Goal: Task Accomplishment & Management: Complete application form

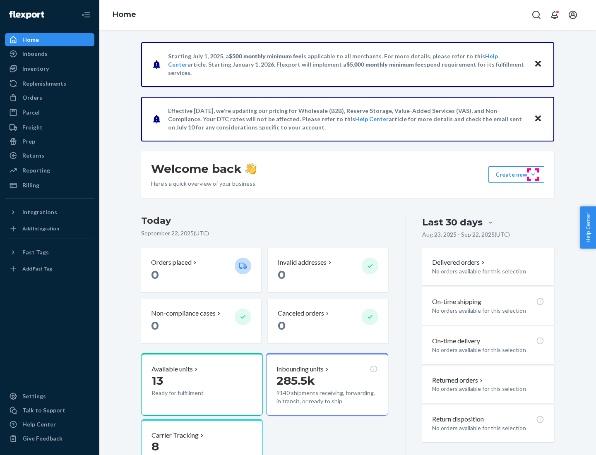
click at [533, 175] on button "Create new Create new inbound Create new order Create new product" at bounding box center [516, 174] width 56 height 17
click at [50, 54] on div "Inbounds" at bounding box center [50, 54] width 88 height 12
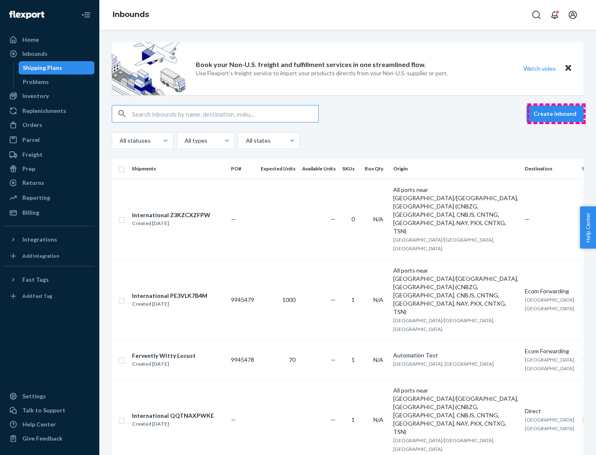
click at [556, 114] on button "Create inbound" at bounding box center [554, 114] width 57 height 17
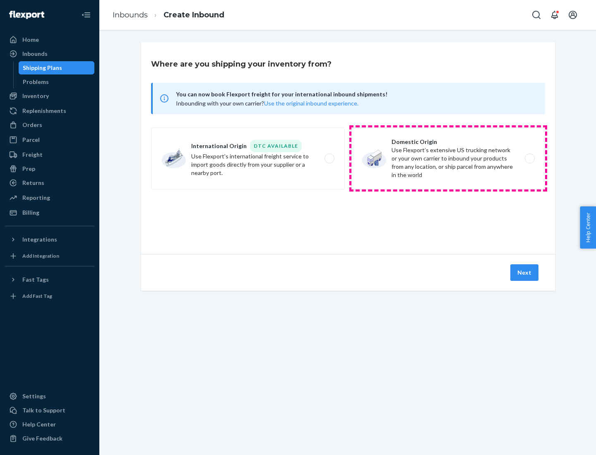
click at [448, 158] on label "Domestic Origin Use Flexport’s extensive US trucking network or your own carrie…" at bounding box center [448, 158] width 194 height 62
click at [529, 158] on input "Domestic Origin Use Flexport’s extensive US trucking network or your own carrie…" at bounding box center [531, 158] width 5 height 5
radio input "true"
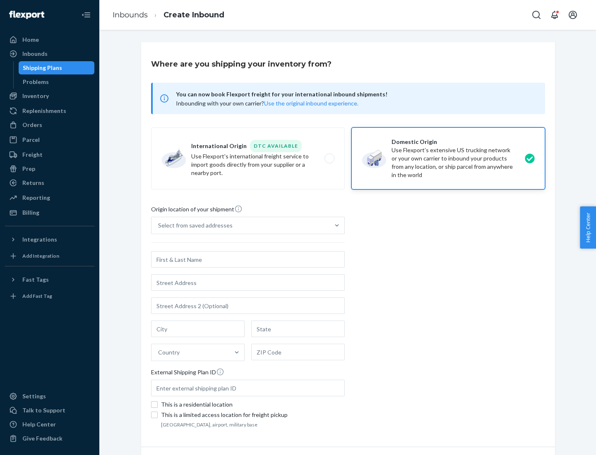
click at [193, 226] on div "Select from saved addresses" at bounding box center [195, 225] width 74 height 8
click at [159, 226] on input "Select from saved addresses" at bounding box center [158, 225] width 1 height 8
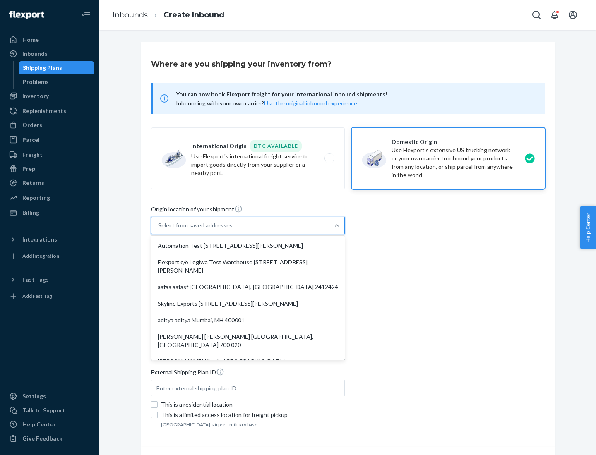
scroll to position [3, 0]
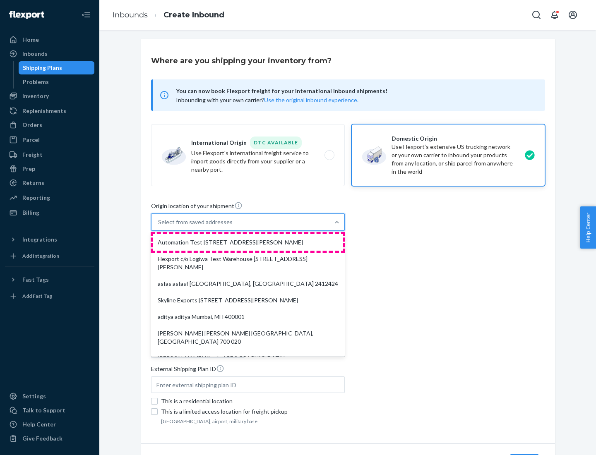
click at [248, 242] on div "Automation Test [STREET_ADDRESS][PERSON_NAME]" at bounding box center [248, 242] width 190 height 17
click at [159, 226] on input "option Automation Test [STREET_ADDRESS][PERSON_NAME]. 9 results available. Use …" at bounding box center [158, 222] width 1 height 8
type input "Automation Test"
type input "9th Floor"
type input "[GEOGRAPHIC_DATA]"
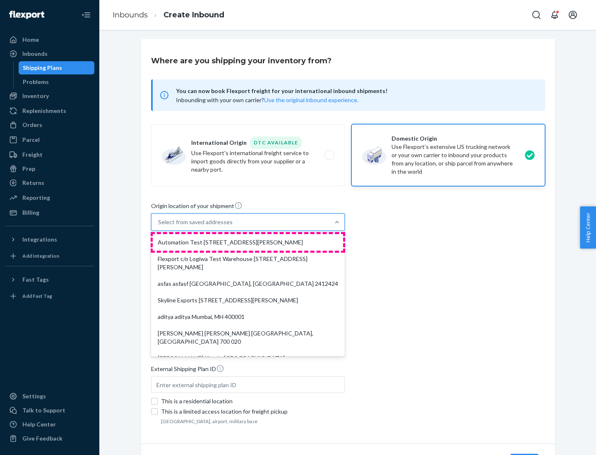
type input "CA"
type input "94104"
type input "[STREET_ADDRESS][PERSON_NAME]"
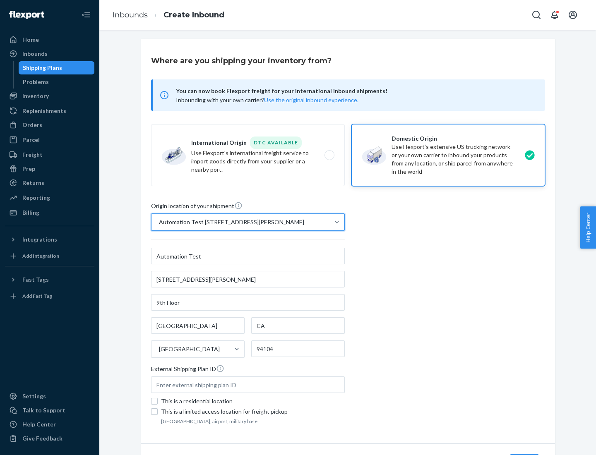
scroll to position [48, 0]
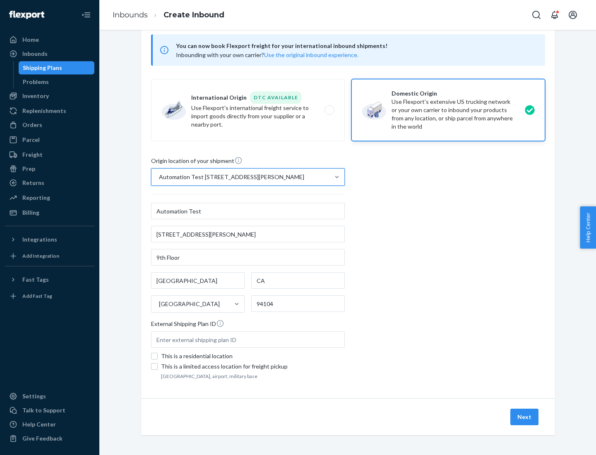
click at [525, 417] on button "Next" at bounding box center [524, 417] width 28 height 17
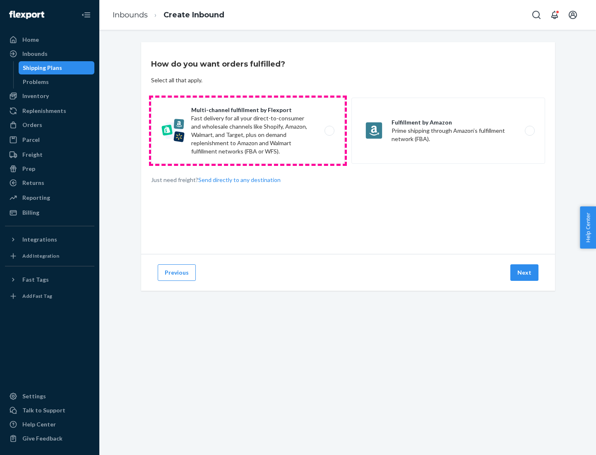
click at [248, 131] on label "Multi-channel fulfillment by Flexport Fast delivery for all your direct-to-cons…" at bounding box center [248, 131] width 194 height 66
click at [329, 131] on input "Multi-channel fulfillment by Flexport Fast delivery for all your direct-to-cons…" at bounding box center [331, 130] width 5 height 5
radio input "true"
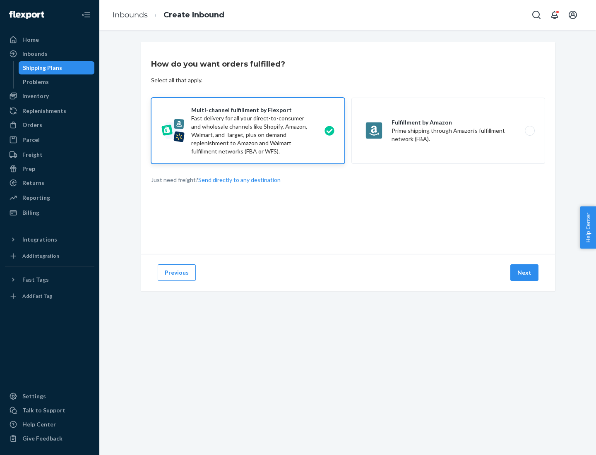
click at [525, 273] on button "Next" at bounding box center [524, 272] width 28 height 17
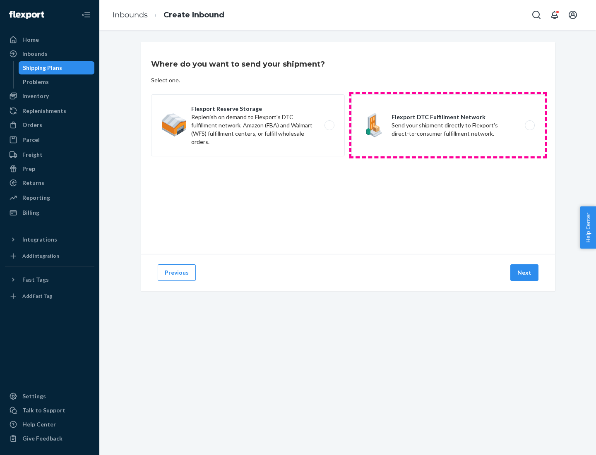
click at [448, 125] on label "Flexport DTC Fulfillment Network Send your shipment directly to Flexport's dire…" at bounding box center [448, 125] width 194 height 62
click at [529, 125] on input "Flexport DTC Fulfillment Network Send your shipment directly to Flexport's dire…" at bounding box center [531, 125] width 5 height 5
radio input "true"
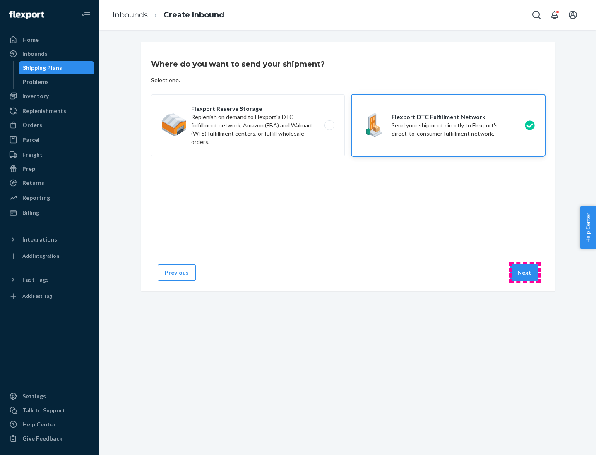
click at [525, 273] on button "Next" at bounding box center [524, 272] width 28 height 17
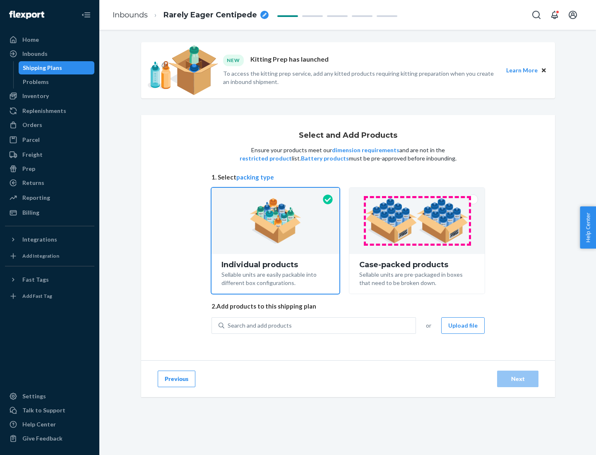
click at [417, 221] on img at bounding box center [416, 221] width 103 height 46
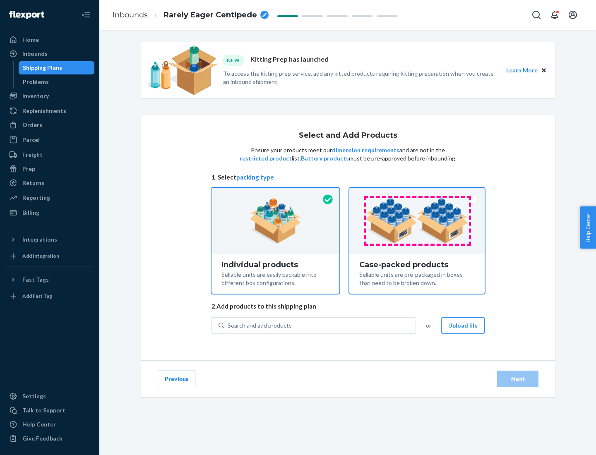
click at [417, 193] on input "Case-packed products Sellable units are pre-packaged in boxes that need to be b…" at bounding box center [416, 190] width 5 height 5
radio input "true"
radio input "false"
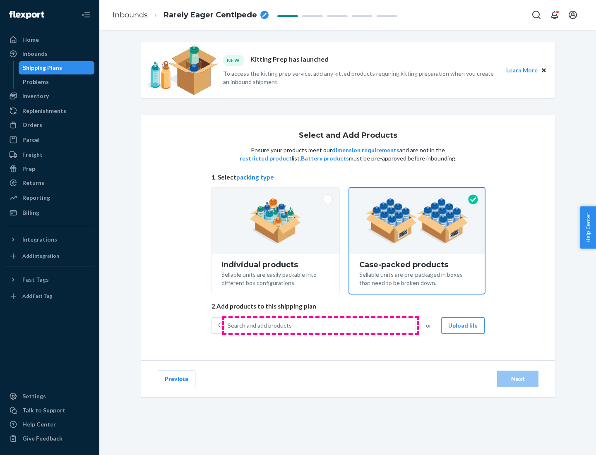
click at [320, 325] on div "Search and add products" at bounding box center [319, 325] width 191 height 15
click at [228, 325] on input "Search and add products" at bounding box center [228, 326] width 1 height 8
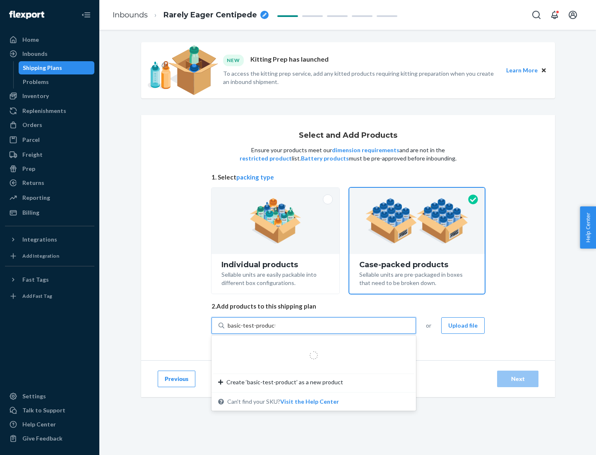
type input "basic-test-product-1"
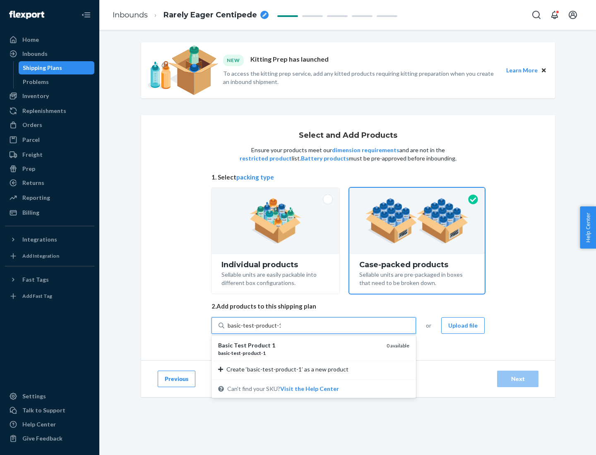
click at [299, 353] on div "basic - test - product - 1" at bounding box center [299, 353] width 162 height 7
click at [281, 330] on input "basic-test-product-1" at bounding box center [254, 326] width 53 height 8
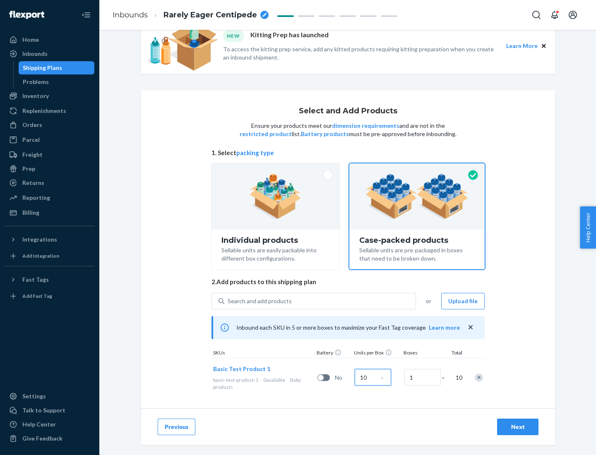
scroll to position [30, 0]
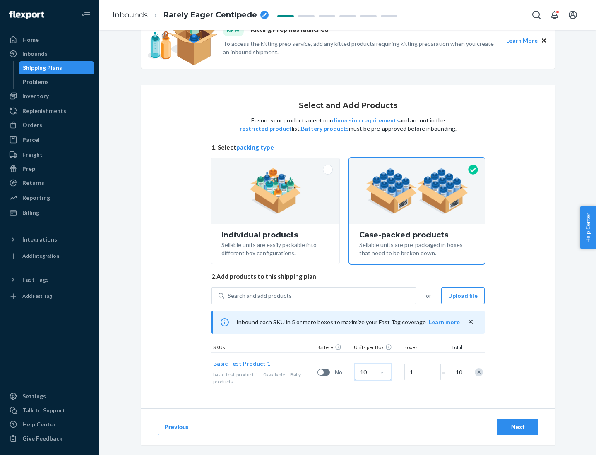
type input "10"
type input "7"
click at [518, 427] on div "Next" at bounding box center [517, 427] width 27 height 8
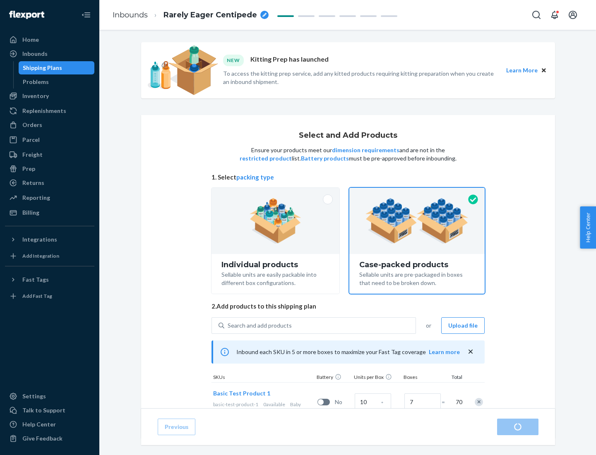
radio input "true"
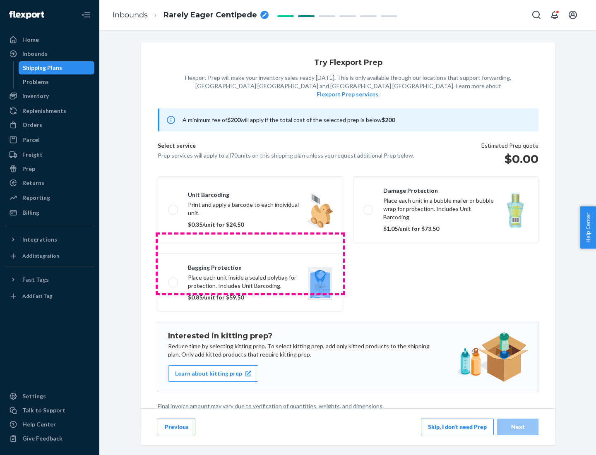
scroll to position [2, 0]
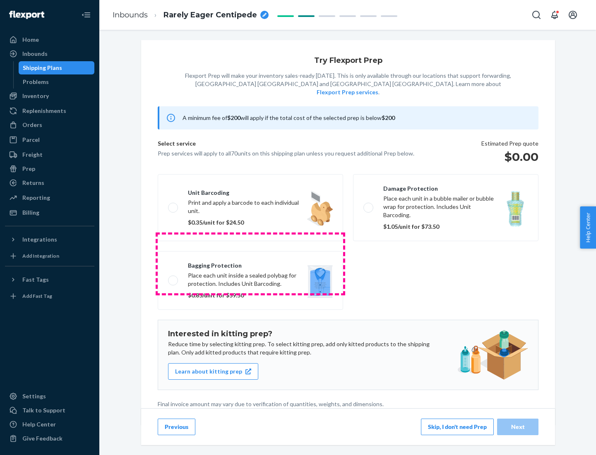
click at [250, 264] on label "Bagging protection Place each unit inside a sealed polybag for protection. Incl…" at bounding box center [250, 280] width 185 height 59
click at [173, 278] on input "Bagging protection Place each unit inside a sealed polybag for protection. Incl…" at bounding box center [170, 280] width 5 height 5
checkbox input "true"
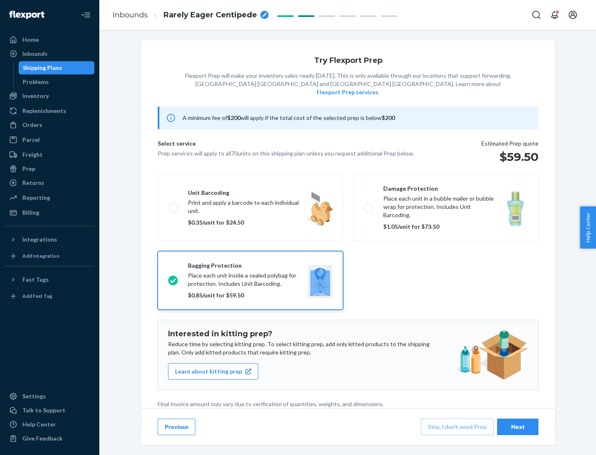
click at [518, 427] on div "Next" at bounding box center [517, 427] width 27 height 8
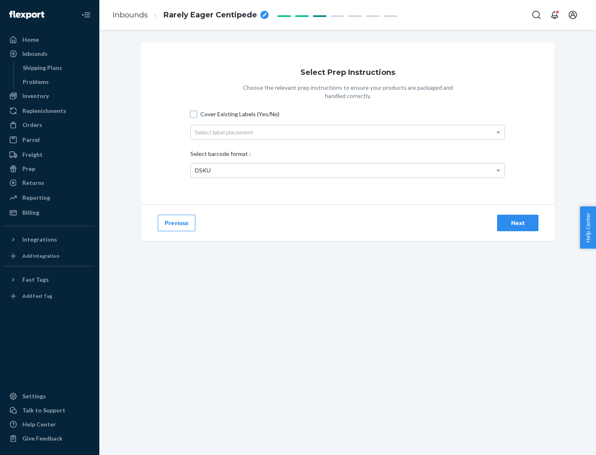
click at [194, 114] on input "Cover Existing Labels (Yes/No)" at bounding box center [193, 114] width 7 height 7
checkbox input "true"
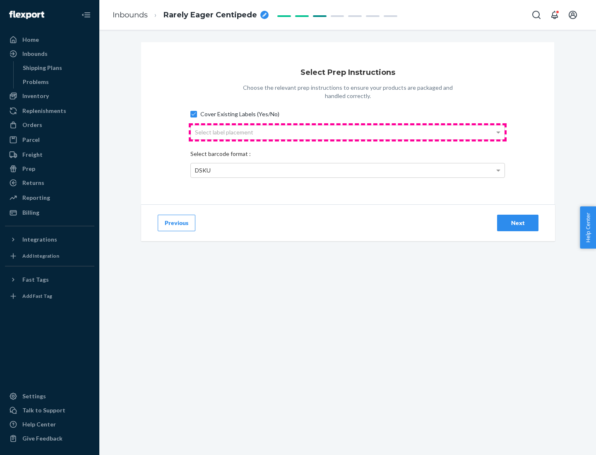
click at [348, 132] on div "Select label placement" at bounding box center [348, 132] width 314 height 14
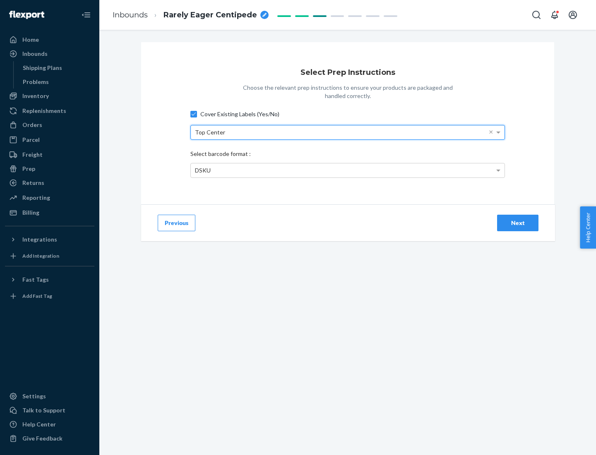
click at [348, 170] on div "DSKU" at bounding box center [348, 170] width 314 height 14
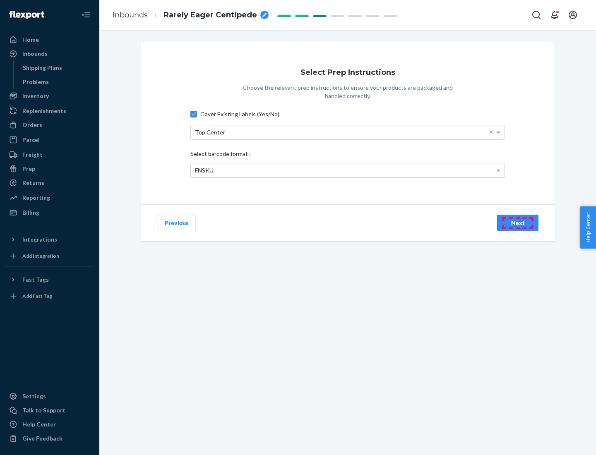
click at [518, 223] on div "Next" at bounding box center [517, 223] width 27 height 8
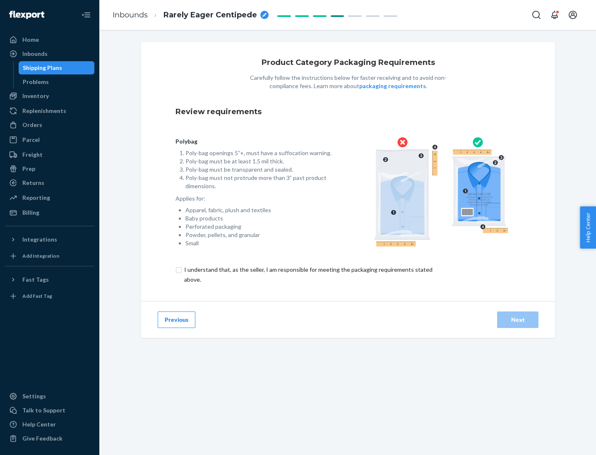
click at [307, 274] on input "checkbox" at bounding box center [312, 275] width 275 height 20
checkbox input "true"
click at [518, 319] on div "Next" at bounding box center [517, 320] width 27 height 8
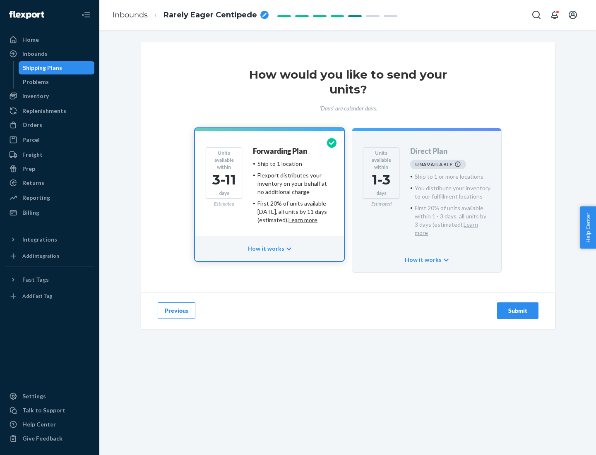
click at [281, 151] on h4 "Forwarding Plan" at bounding box center [280, 151] width 54 height 8
click at [518, 307] on div "Submit" at bounding box center [517, 311] width 27 height 8
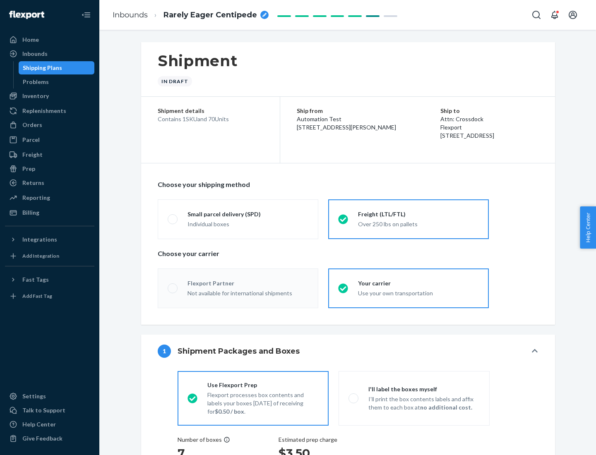
radio input "true"
radio input "false"
radio input "true"
radio input "false"
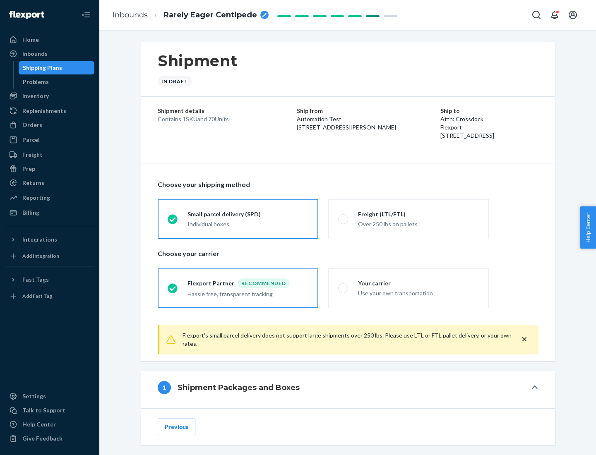
click at [248, 224] on div "Individual boxes" at bounding box center [247, 224] width 121 height 8
click at [173, 222] on input "Small parcel delivery (SPD) Individual boxes" at bounding box center [170, 218] width 5 height 5
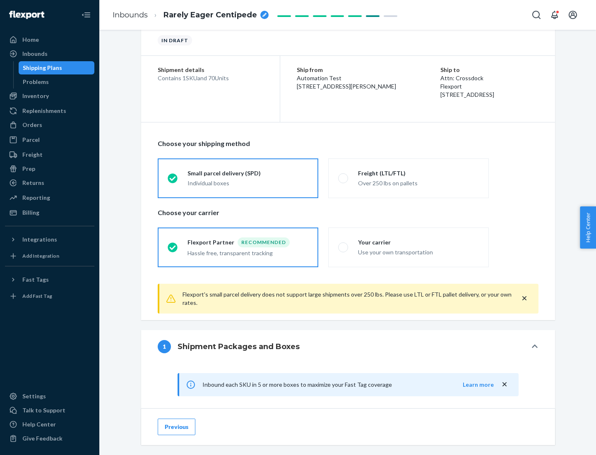
click at [248, 242] on div "Recommended" at bounding box center [264, 243] width 52 height 10
click at [173, 245] on input "Flexport Partner Recommended Hassle free, transparent tracking" at bounding box center [170, 247] width 5 height 5
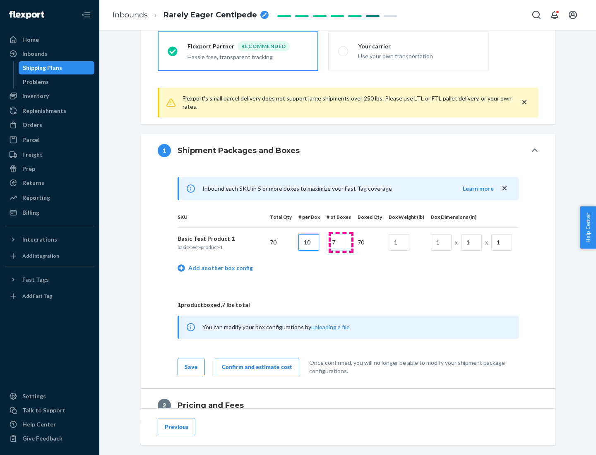
type input "10"
type input "7"
type input "1"
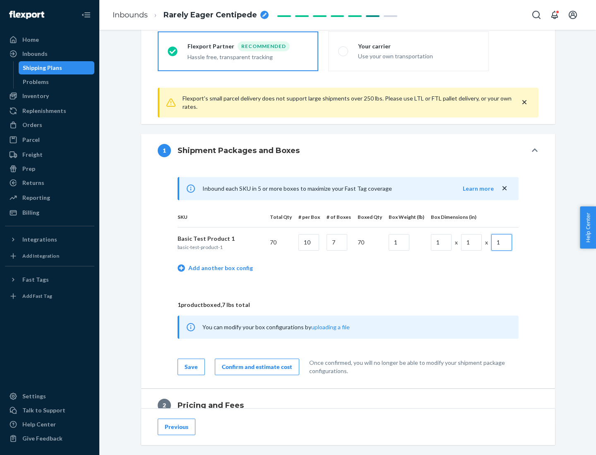
scroll to position [362, 0]
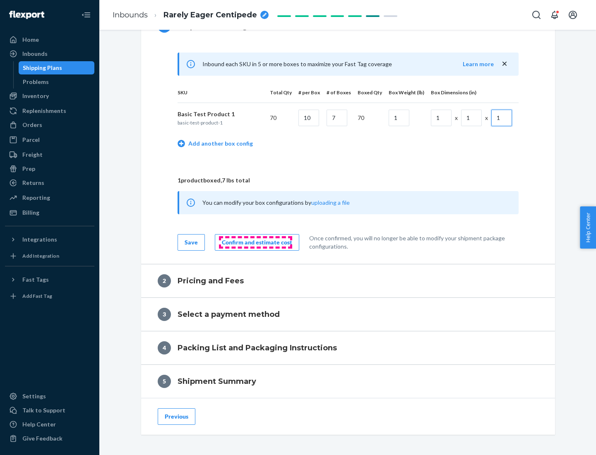
type input "1"
click at [255, 242] on div "Confirm and estimate cost" at bounding box center [257, 242] width 70 height 8
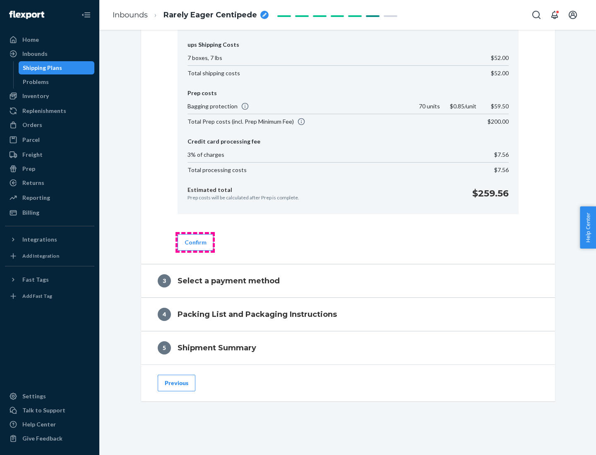
click at [195, 242] on button "Confirm" at bounding box center [196, 242] width 36 height 17
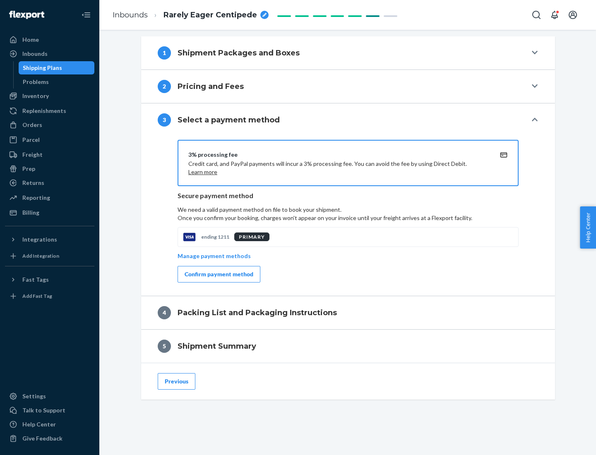
click at [218, 274] on div "Confirm payment method" at bounding box center [219, 274] width 69 height 8
